Goal: Task Accomplishment & Management: Use online tool/utility

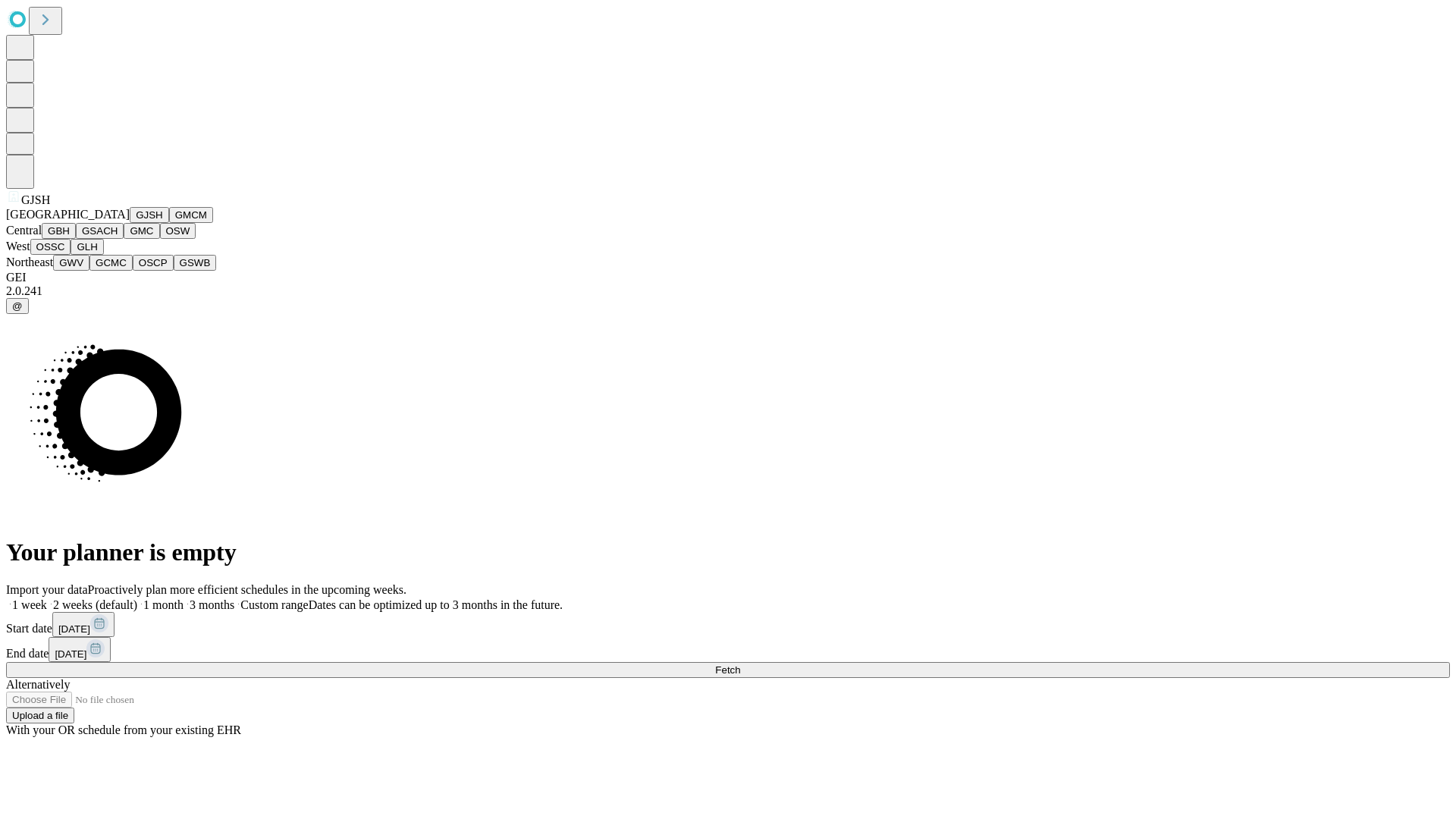
click at [130, 223] on button "GJSH" at bounding box center [149, 215] width 40 height 16
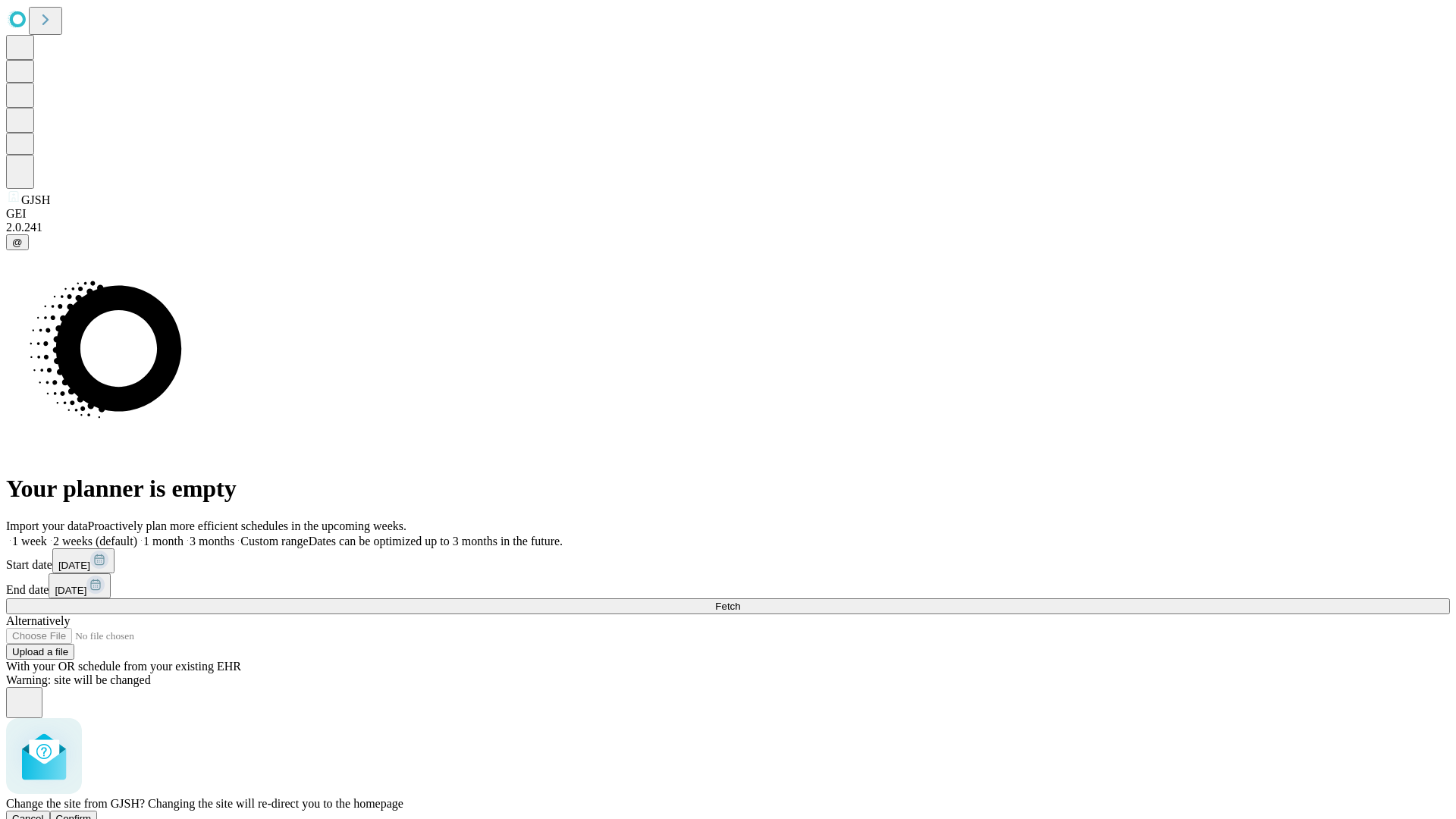
click at [91, 813] on span "Confirm" at bounding box center [74, 818] width 36 height 11
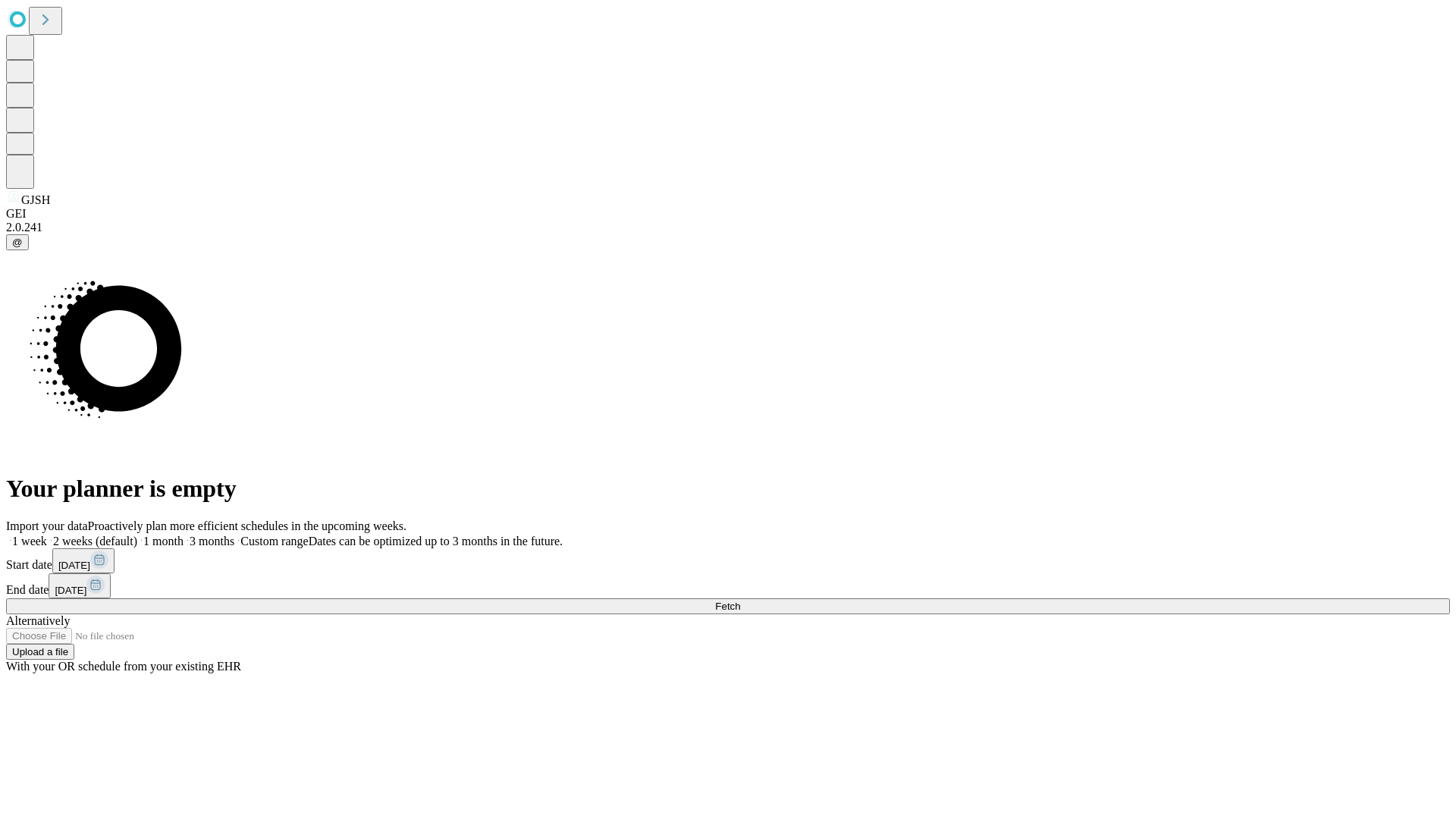
click at [184, 534] on label "1 month" at bounding box center [160, 540] width 47 height 13
click at [740, 600] on span "Fetch" at bounding box center [728, 605] width 25 height 11
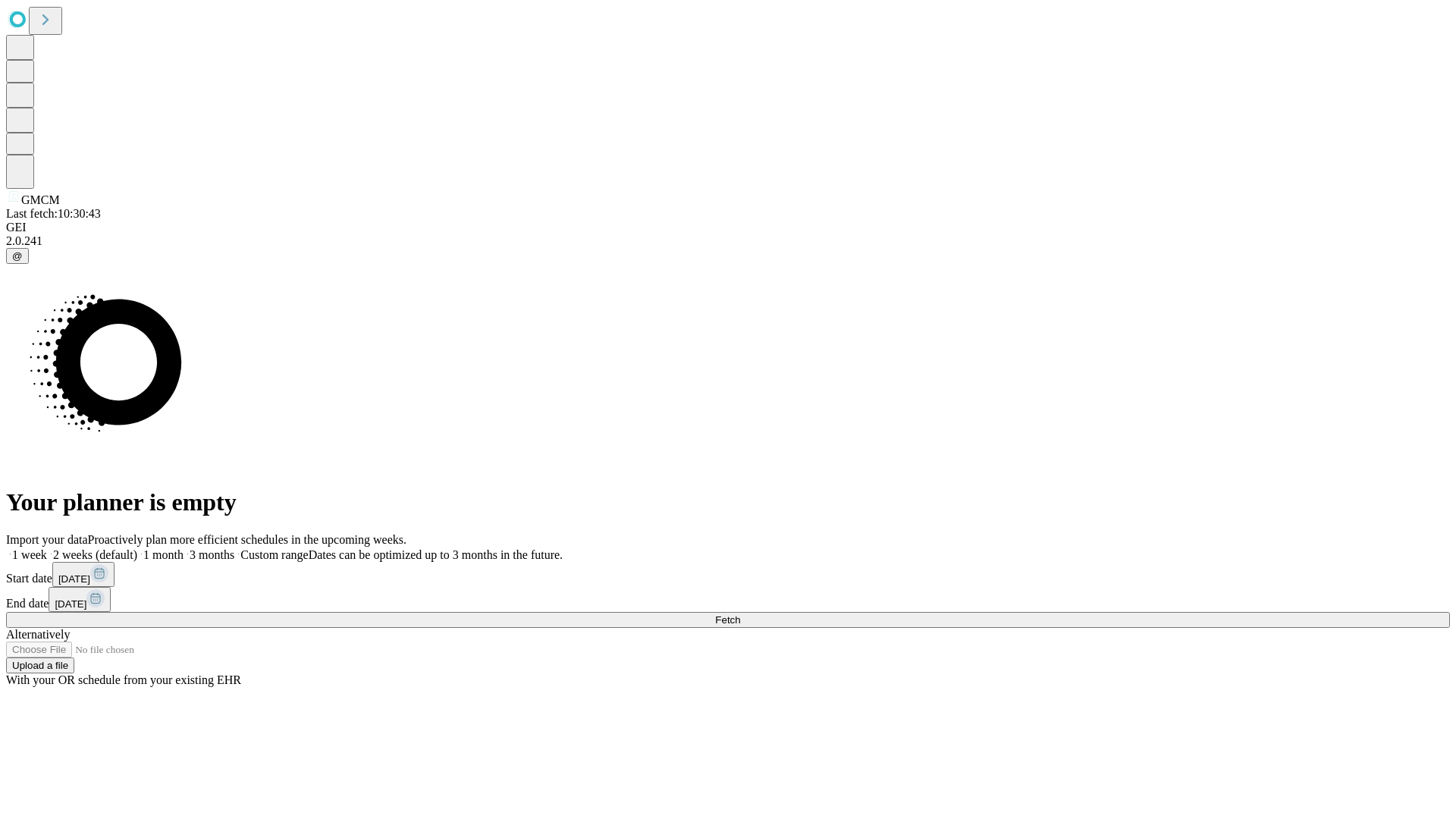
click at [184, 548] on label "1 month" at bounding box center [160, 554] width 47 height 13
click at [740, 614] on span "Fetch" at bounding box center [728, 620] width 25 height 11
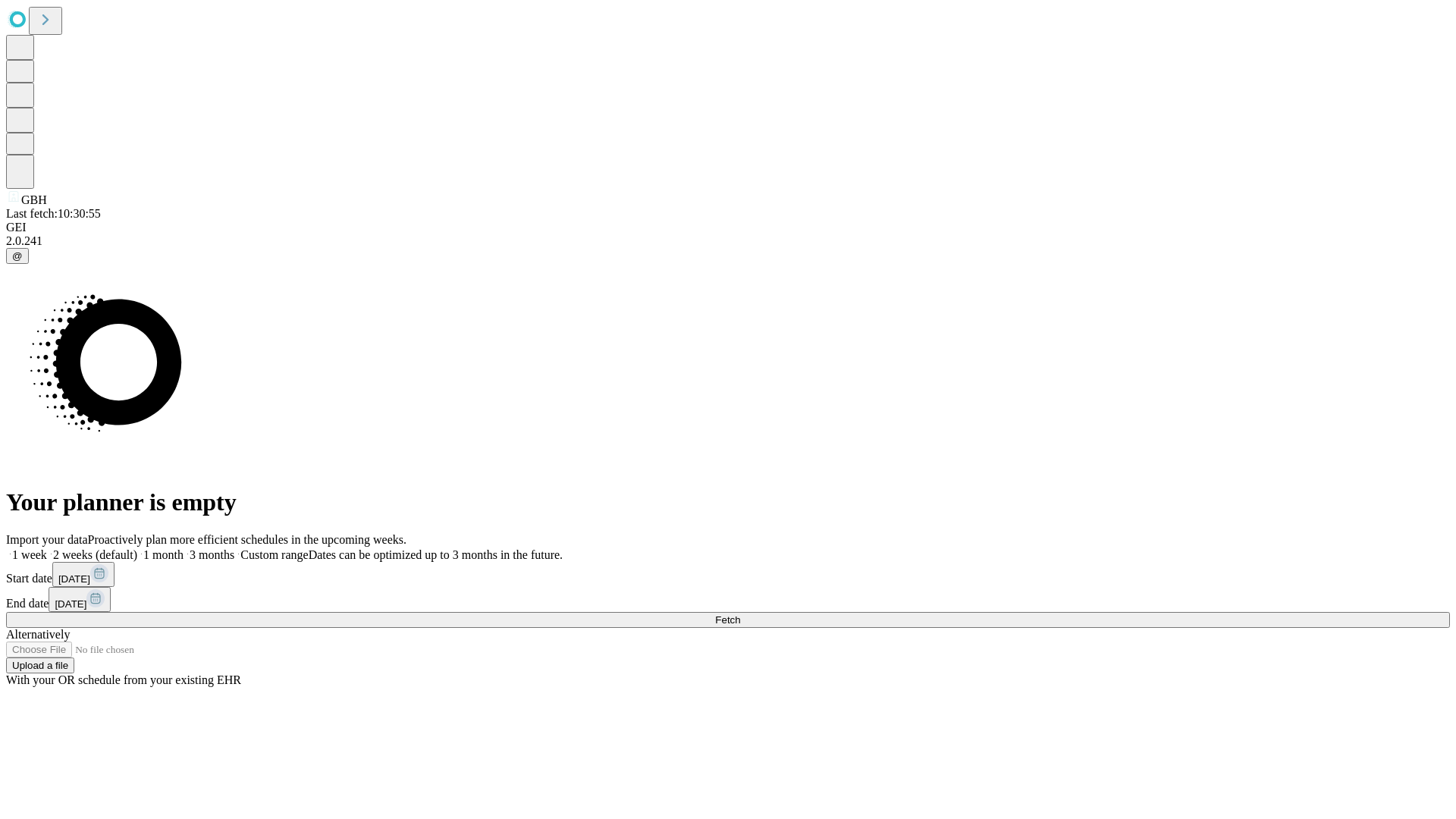
click at [184, 548] on label "1 month" at bounding box center [160, 554] width 47 height 13
click at [740, 614] on span "Fetch" at bounding box center [728, 620] width 25 height 11
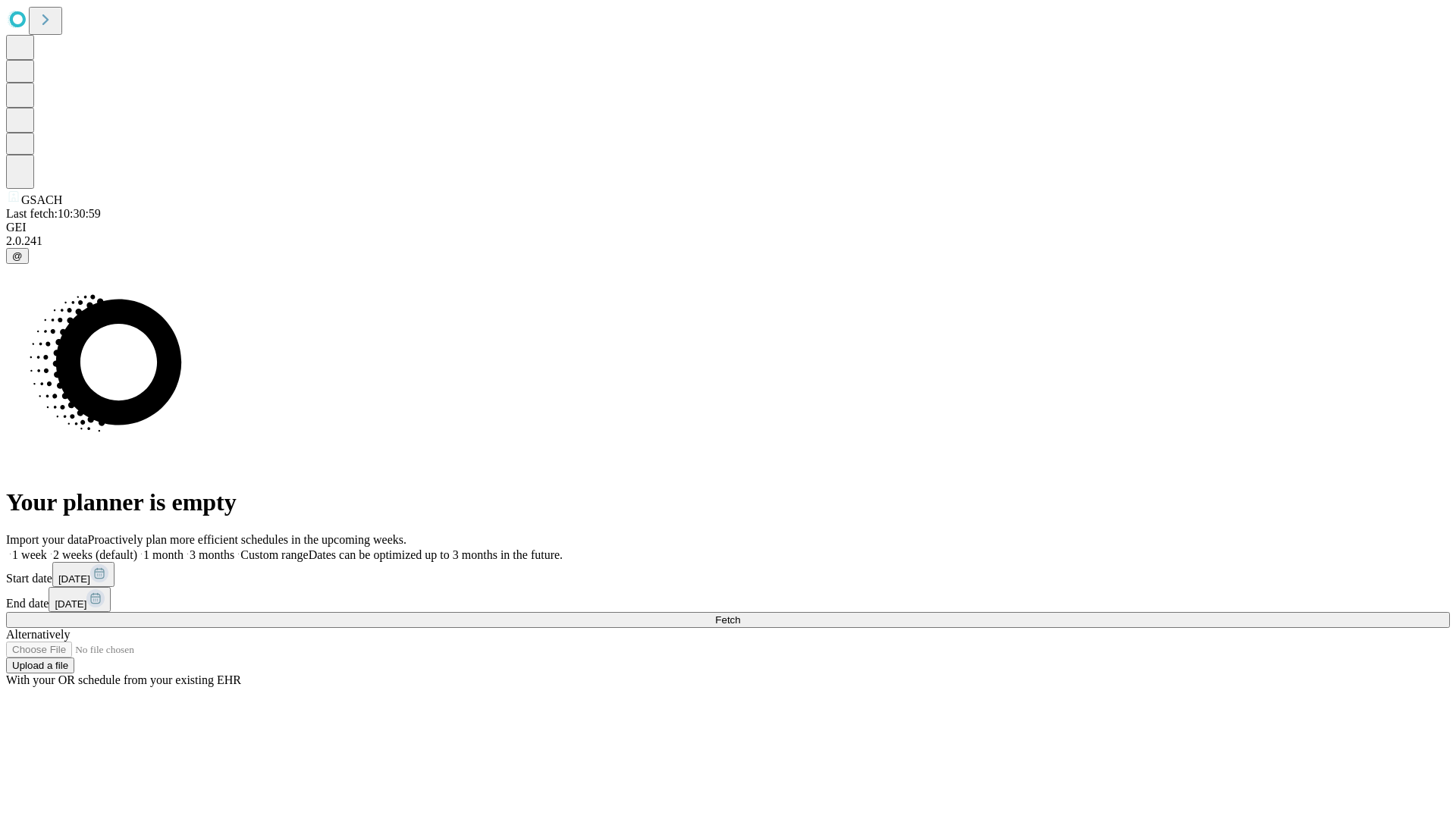
click at [184, 548] on label "1 month" at bounding box center [160, 554] width 47 height 13
click at [740, 614] on span "Fetch" at bounding box center [728, 620] width 25 height 11
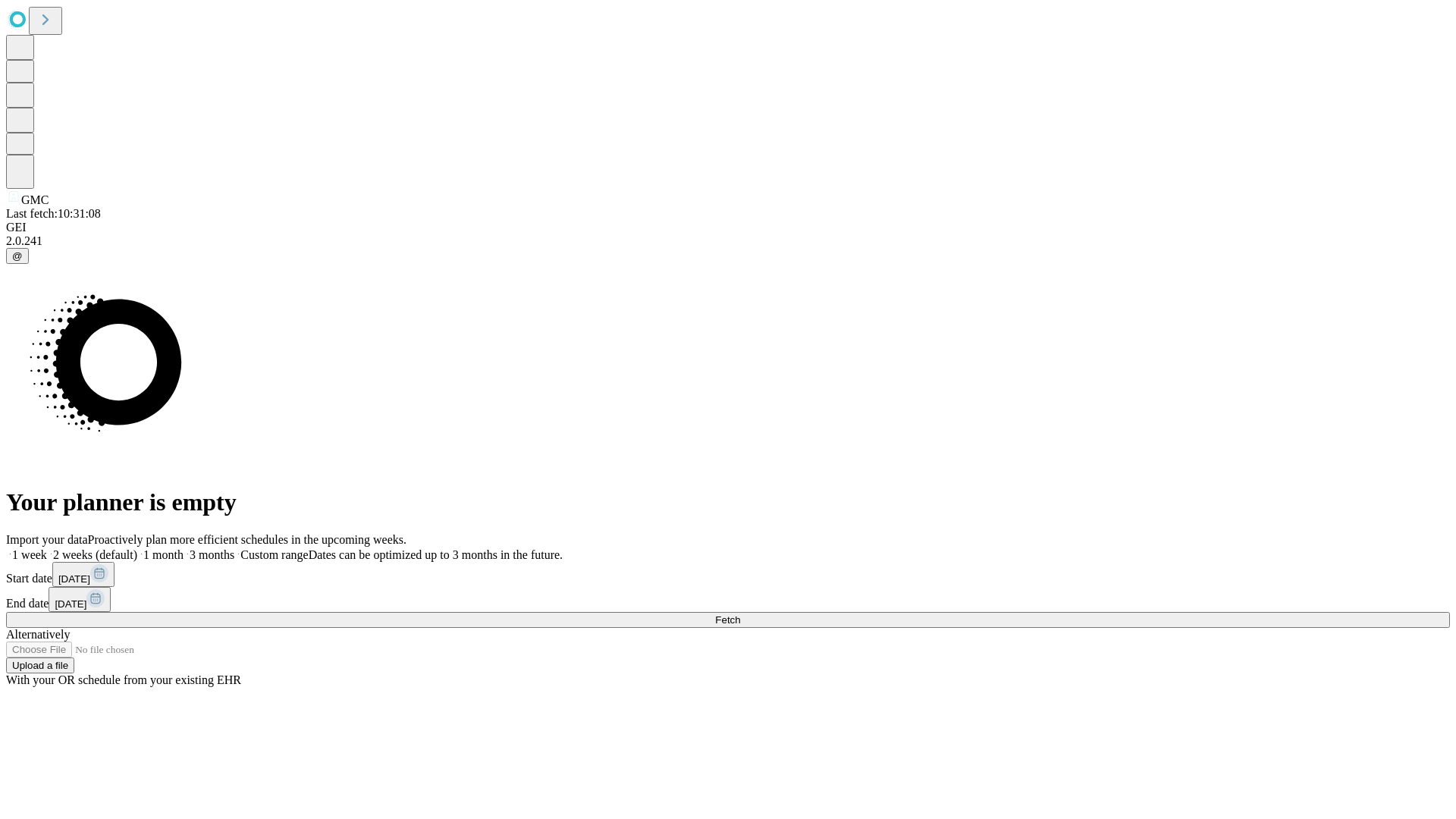
click at [184, 548] on label "1 month" at bounding box center [160, 554] width 47 height 13
click at [740, 614] on span "Fetch" at bounding box center [728, 620] width 25 height 11
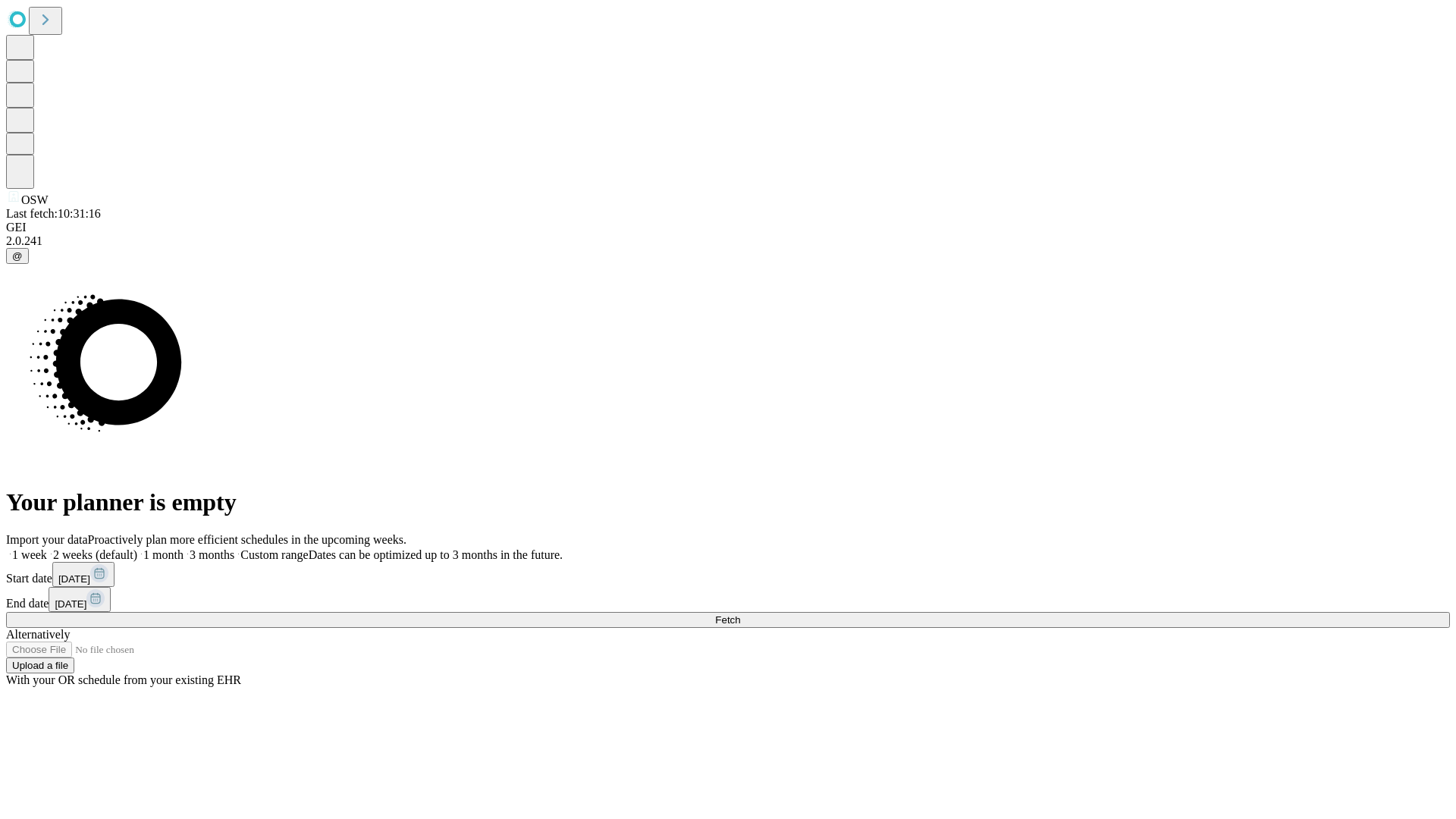
click at [184, 548] on label "1 month" at bounding box center [160, 554] width 47 height 13
click at [740, 614] on span "Fetch" at bounding box center [728, 620] width 25 height 11
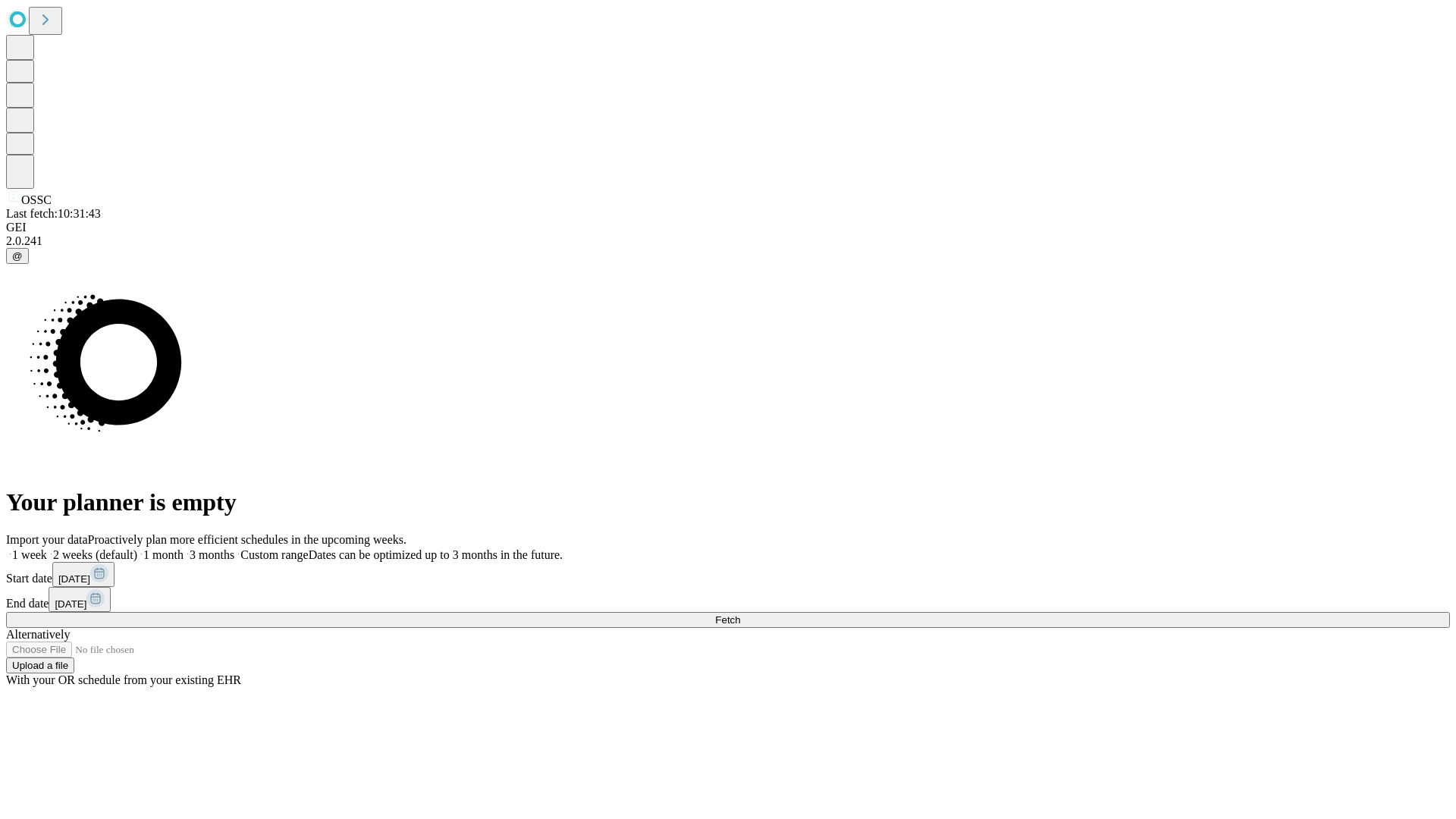
click at [184, 548] on label "1 month" at bounding box center [160, 554] width 47 height 13
click at [740, 614] on span "Fetch" at bounding box center [728, 620] width 25 height 11
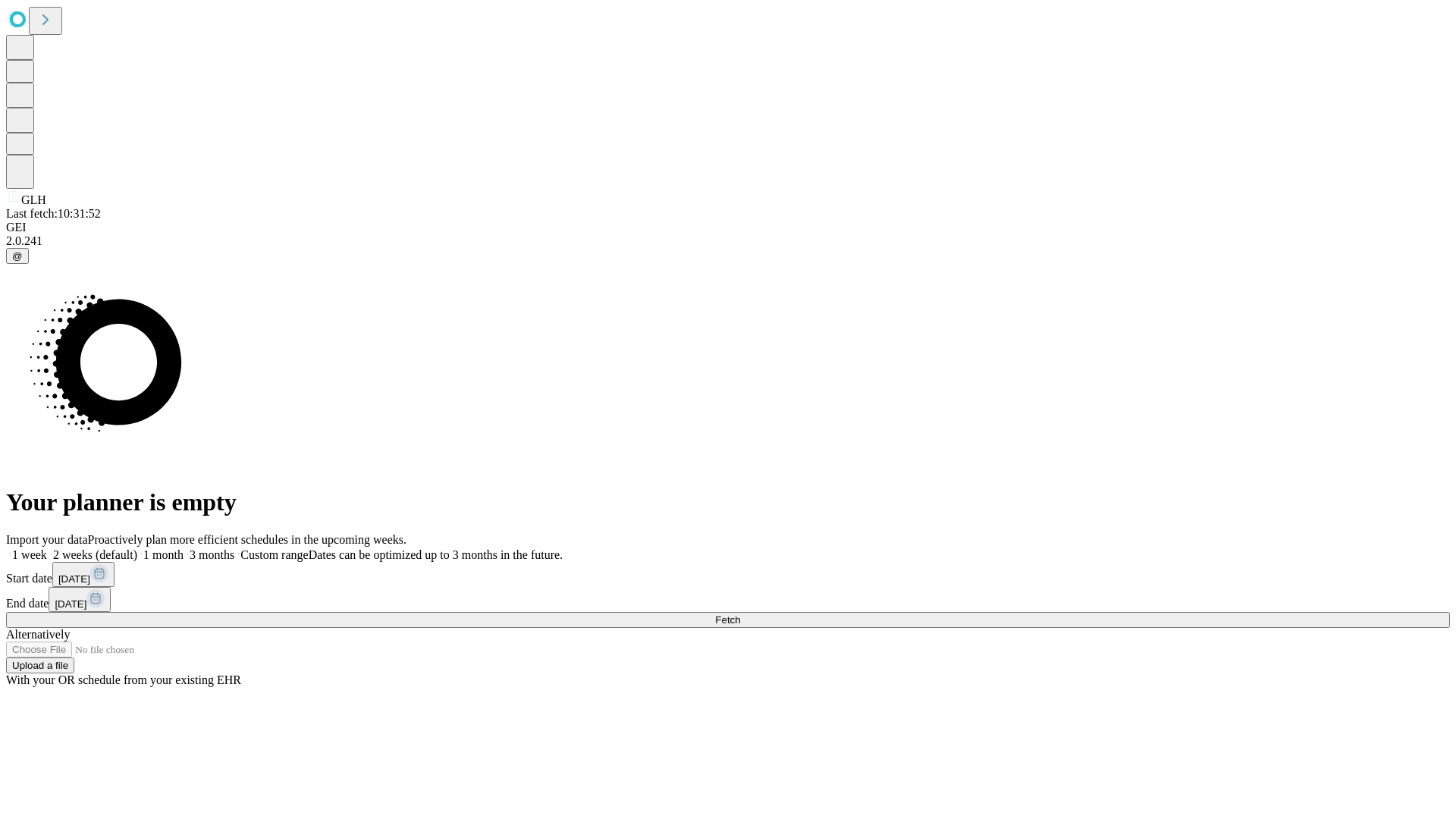
click at [184, 548] on label "1 month" at bounding box center [160, 554] width 47 height 13
click at [740, 614] on span "Fetch" at bounding box center [728, 620] width 25 height 11
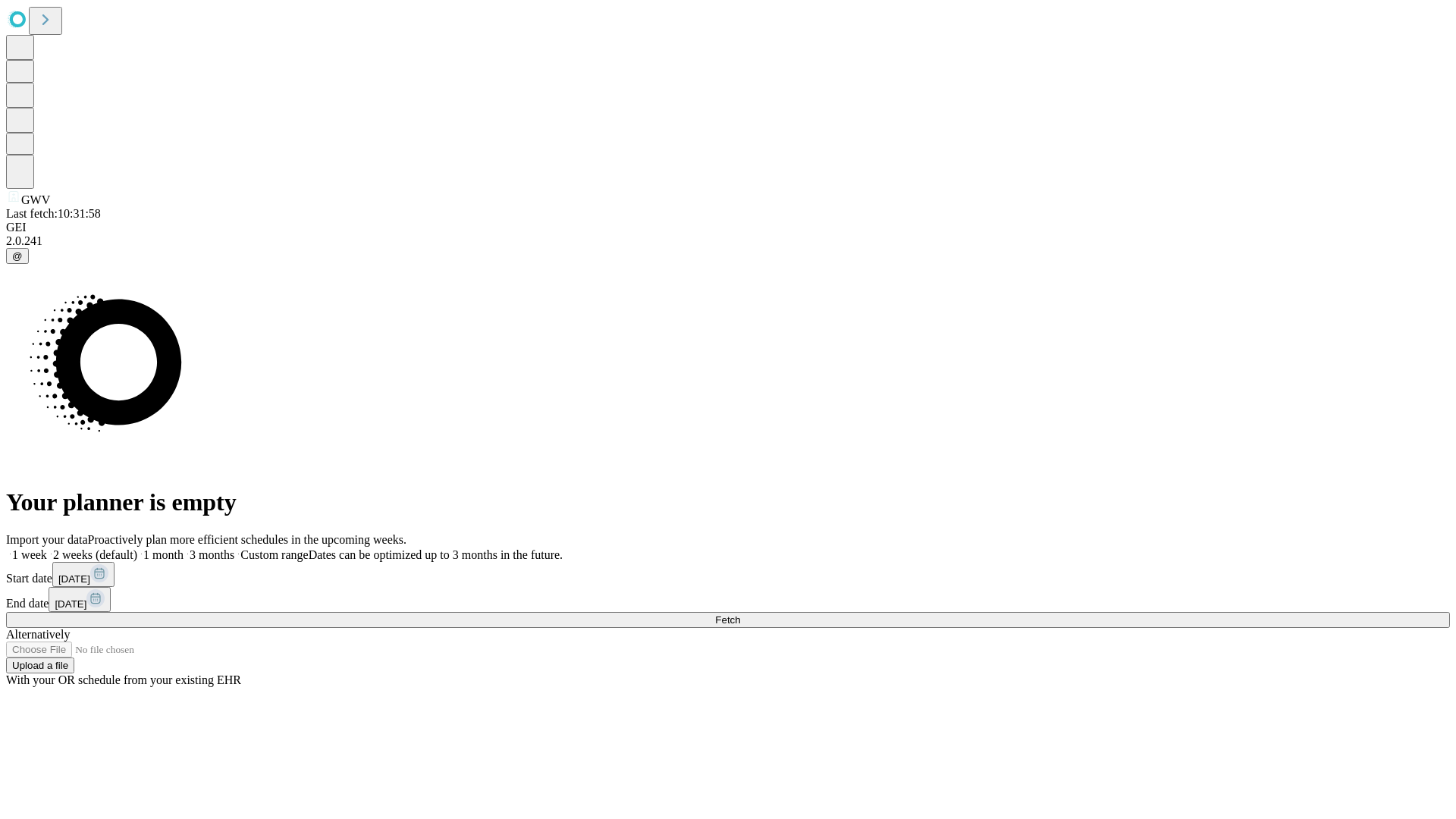
click at [184, 548] on label "1 month" at bounding box center [160, 554] width 47 height 13
click at [740, 614] on span "Fetch" at bounding box center [728, 620] width 25 height 11
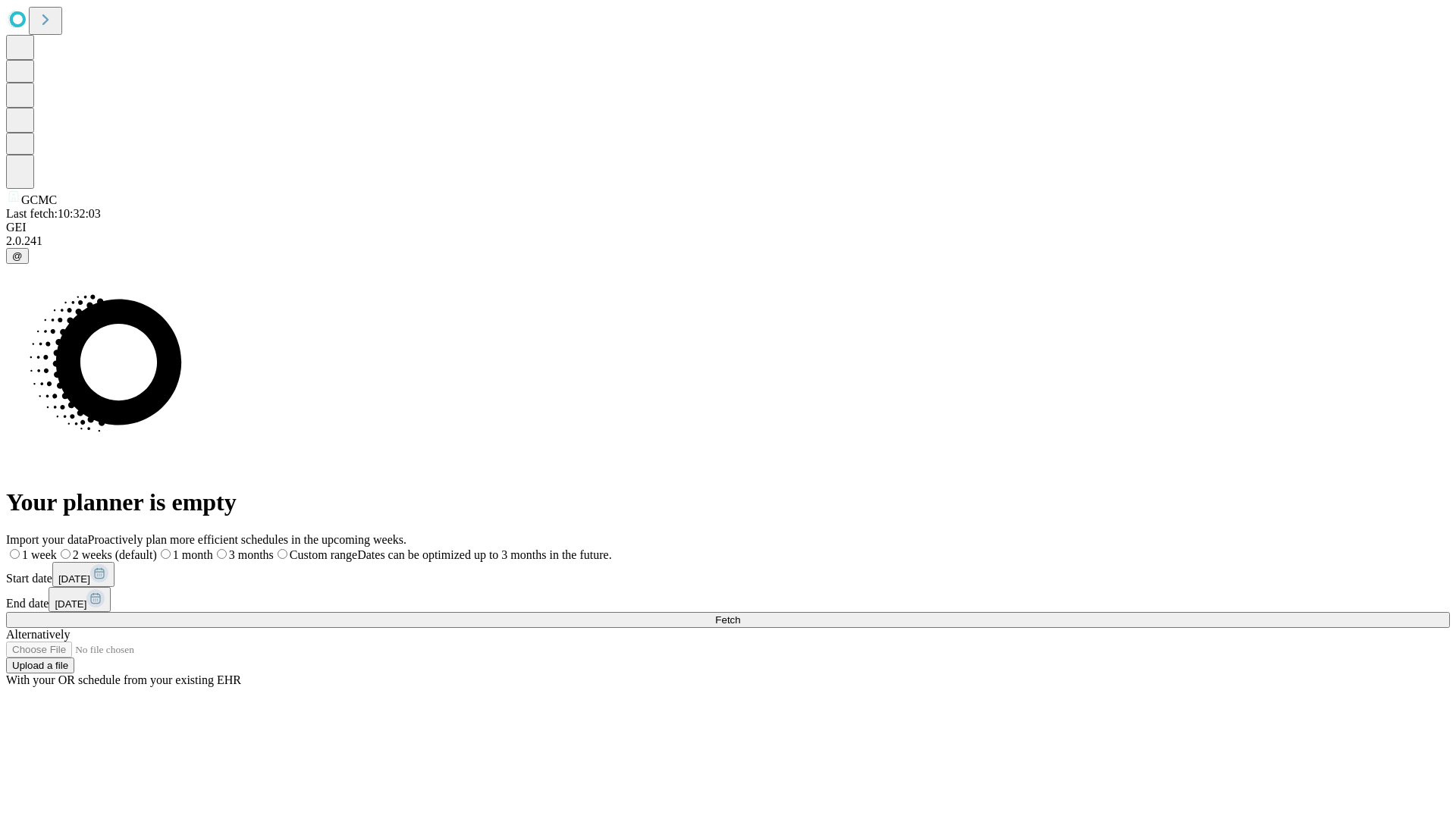
click at [213, 548] on label "1 month" at bounding box center [186, 554] width 56 height 13
click at [740, 614] on span "Fetch" at bounding box center [728, 620] width 25 height 11
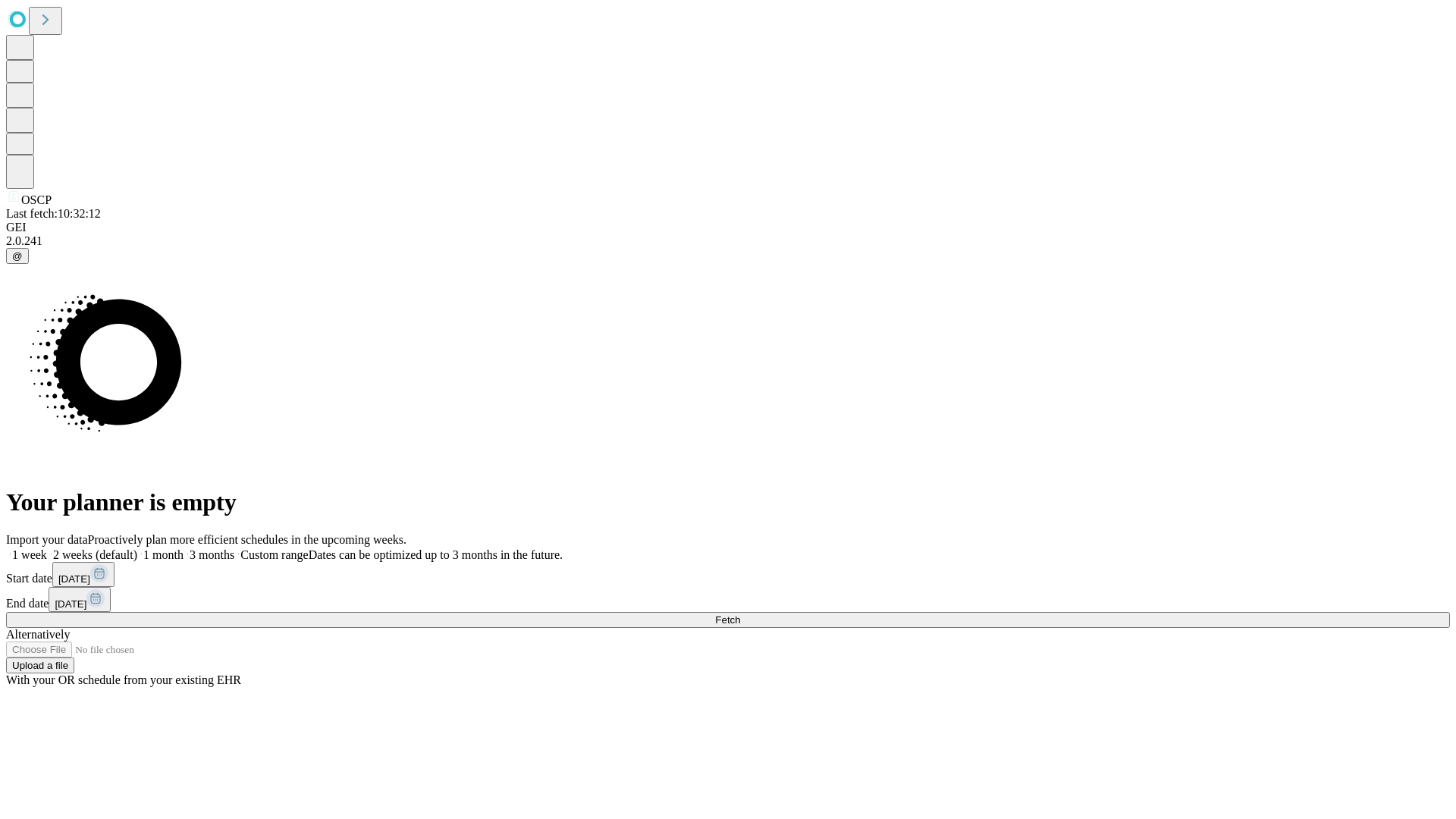
click at [184, 548] on label "1 month" at bounding box center [160, 554] width 47 height 13
click at [740, 614] on span "Fetch" at bounding box center [728, 620] width 25 height 11
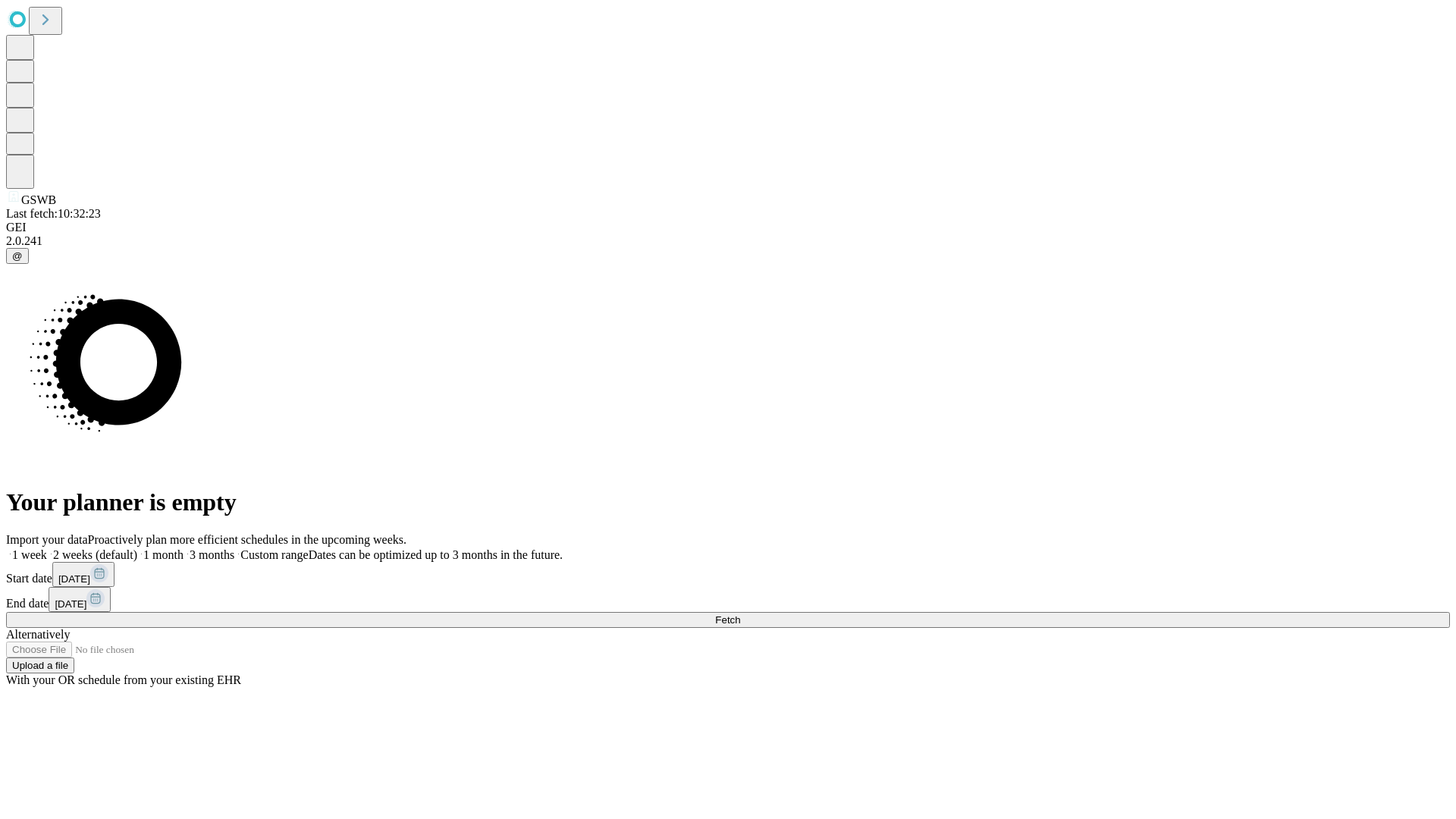
click at [184, 548] on label "1 month" at bounding box center [160, 554] width 47 height 13
click at [740, 614] on span "Fetch" at bounding box center [728, 620] width 25 height 11
